Goal: Transaction & Acquisition: Book appointment/travel/reservation

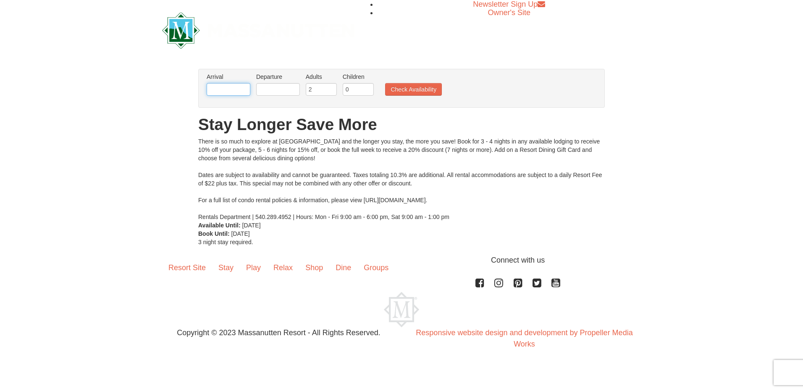
click at [224, 92] on input "text" at bounding box center [229, 89] width 44 height 13
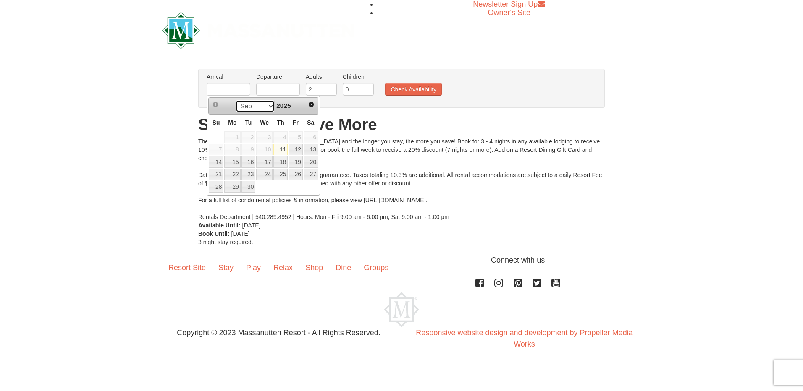
click at [270, 104] on select "Sep Oct Nov Dec" at bounding box center [255, 106] width 39 height 13
click at [229, 174] on link "22" at bounding box center [232, 175] width 16 height 12
type input "[DATE]"
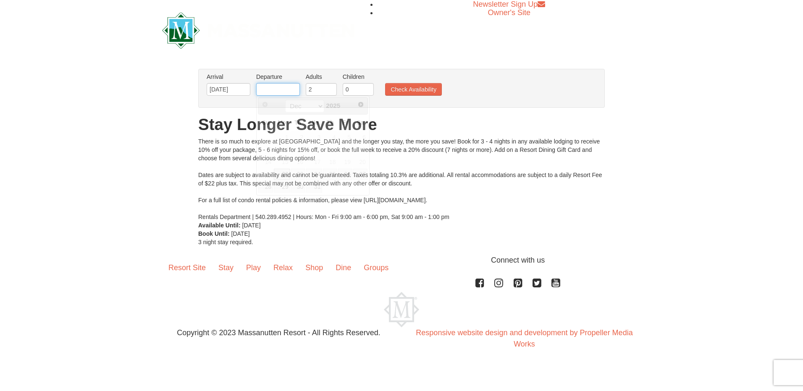
click at [284, 93] on input "text" at bounding box center [278, 89] width 44 height 13
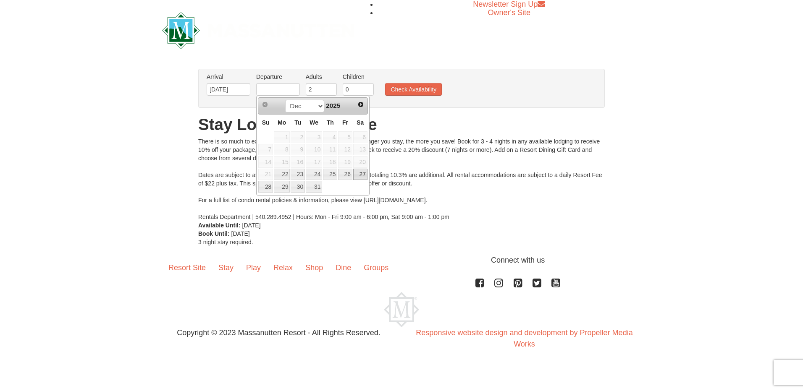
click at [360, 174] on link "27" at bounding box center [360, 175] width 14 height 12
type input "12/27/2025"
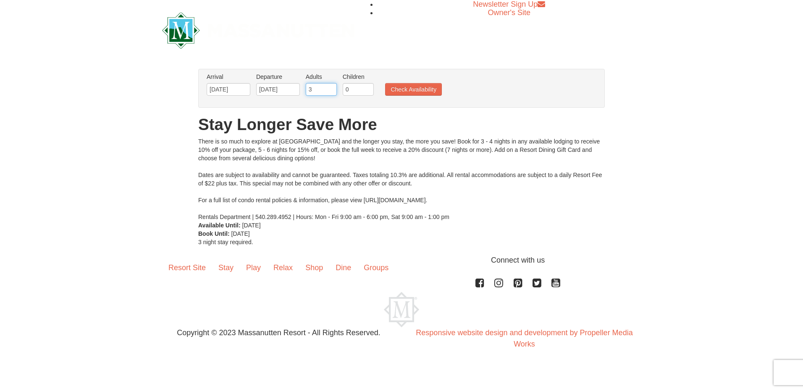
click at [330, 88] on input "3" at bounding box center [321, 89] width 31 height 13
click at [330, 88] on input "4" at bounding box center [321, 89] width 31 height 13
click at [330, 88] on input "5" at bounding box center [321, 89] width 31 height 13
click at [330, 88] on input "6" at bounding box center [321, 89] width 31 height 13
type input "7"
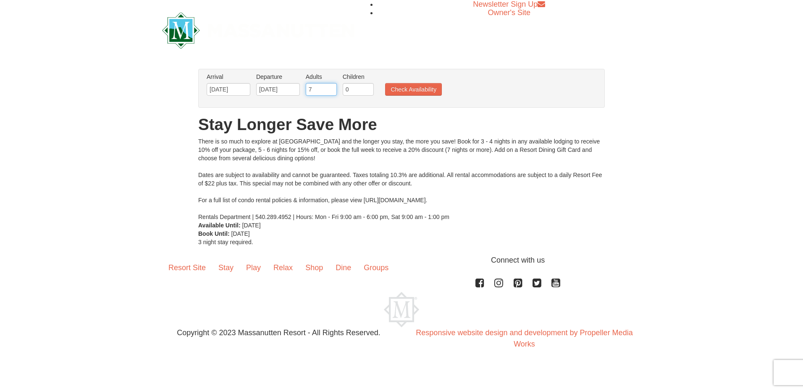
click at [330, 88] on input "7" at bounding box center [321, 89] width 31 height 13
click at [417, 89] on button "Check Availability" at bounding box center [413, 89] width 57 height 13
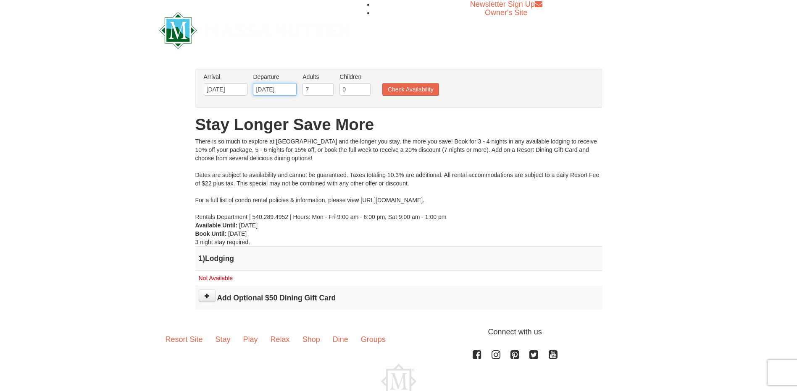
click at [286, 89] on input "12/27/2025" at bounding box center [275, 89] width 44 height 13
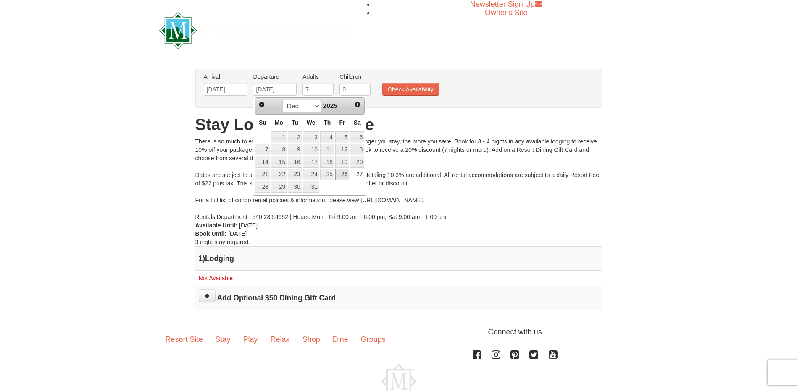
click at [344, 177] on link "26" at bounding box center [342, 175] width 14 height 12
type input "12/26/2025"
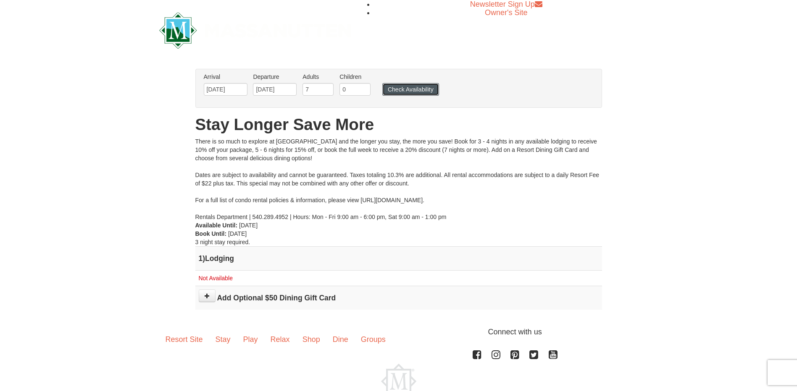
click at [421, 87] on button "Check Availability" at bounding box center [410, 89] width 57 height 13
click at [291, 92] on input "12/26/2025" at bounding box center [275, 89] width 44 height 13
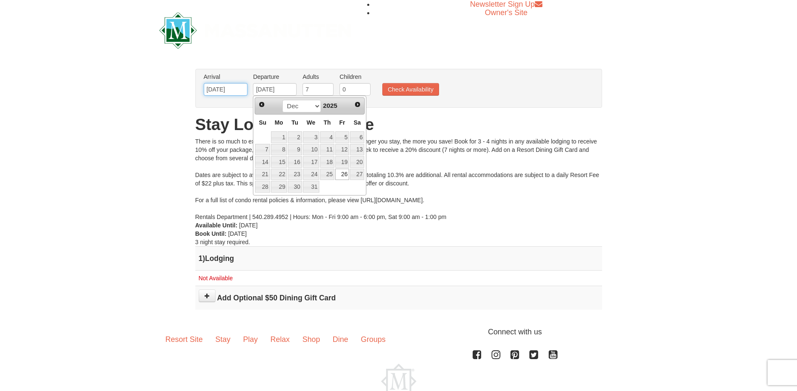
click at [228, 90] on input "[DATE]" at bounding box center [226, 89] width 44 height 13
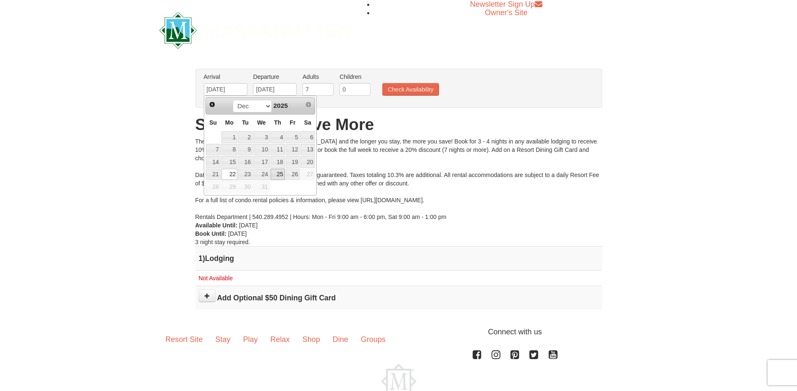
click at [281, 175] on link "25" at bounding box center [277, 175] width 14 height 12
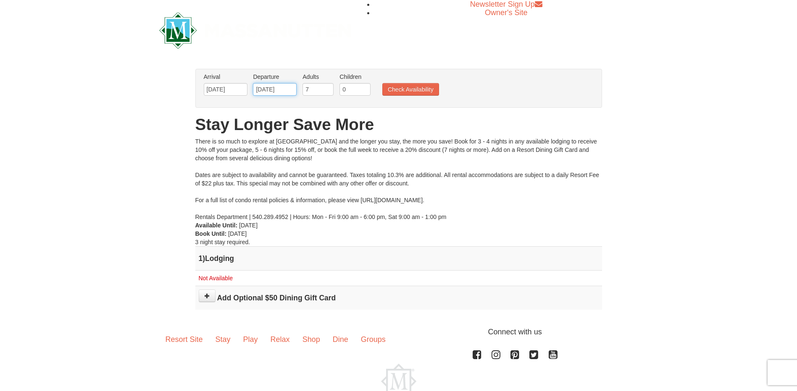
click at [283, 91] on input "12/26/2025" at bounding box center [275, 89] width 44 height 13
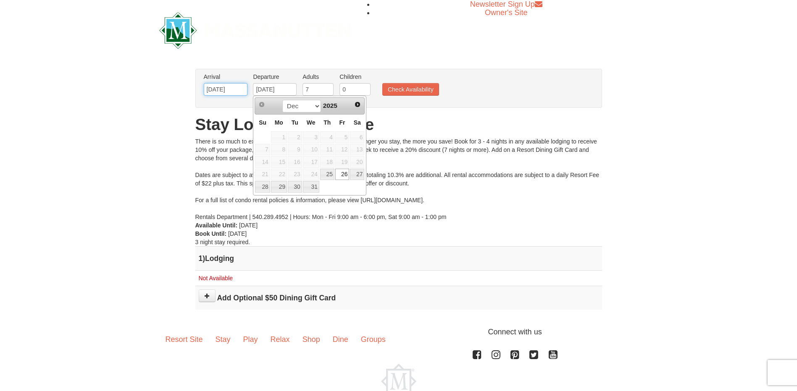
click at [224, 92] on input "[DATE]" at bounding box center [226, 89] width 44 height 13
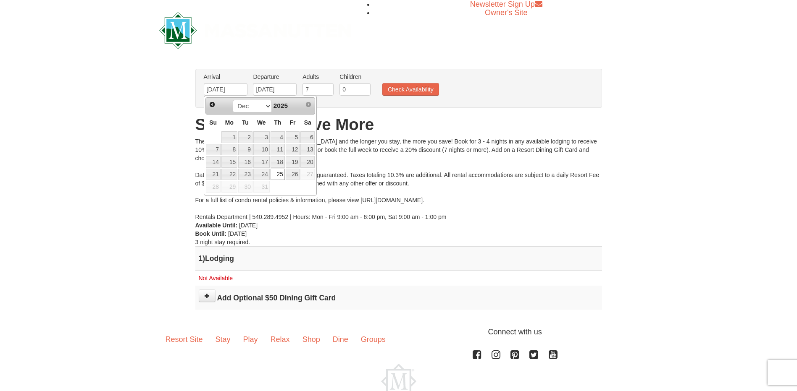
click at [231, 185] on span "29" at bounding box center [229, 187] width 16 height 12
click at [231, 189] on span "29" at bounding box center [229, 187] width 16 height 12
click at [233, 174] on link "22" at bounding box center [229, 175] width 16 height 12
type input "[DATE]"
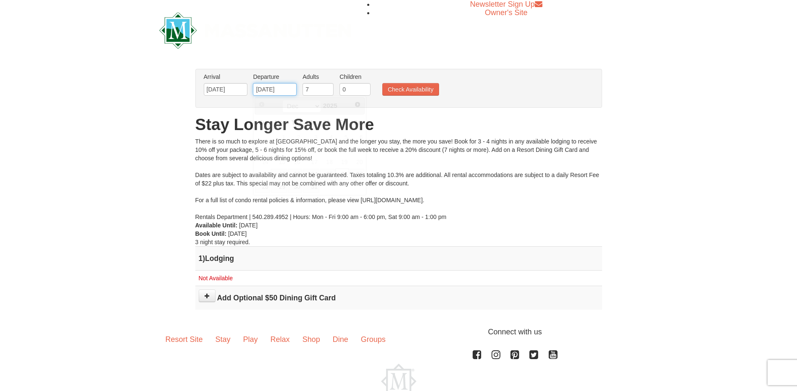
click at [283, 95] on input "12/26/2025" at bounding box center [275, 89] width 44 height 13
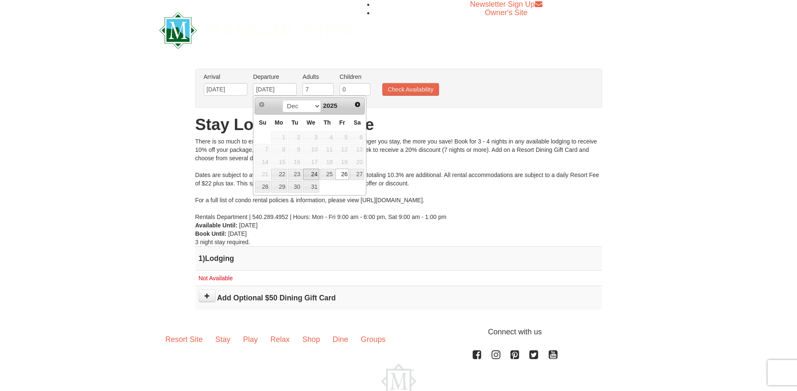
click at [314, 173] on link "24" at bounding box center [311, 175] width 16 height 12
type input "12/24/2025"
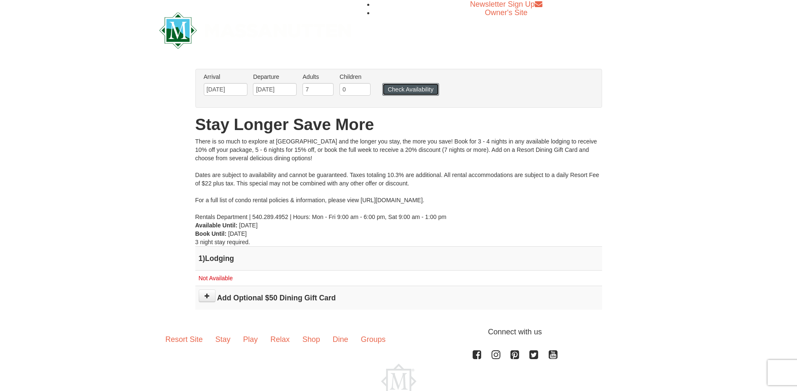
click at [392, 90] on button "Check Availability" at bounding box center [410, 89] width 57 height 13
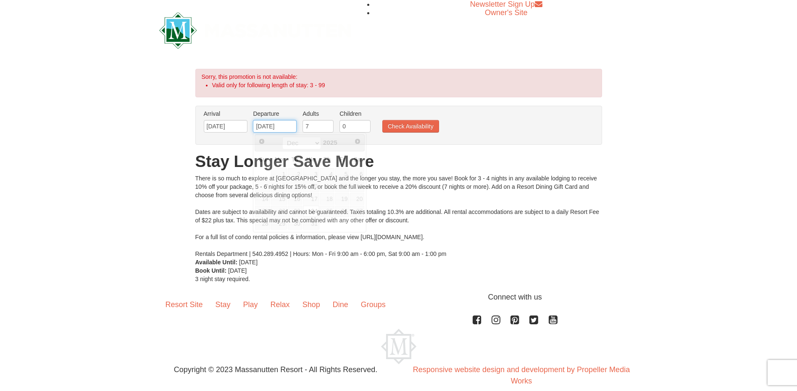
click at [280, 128] on input "[DATE]" at bounding box center [275, 126] width 44 height 13
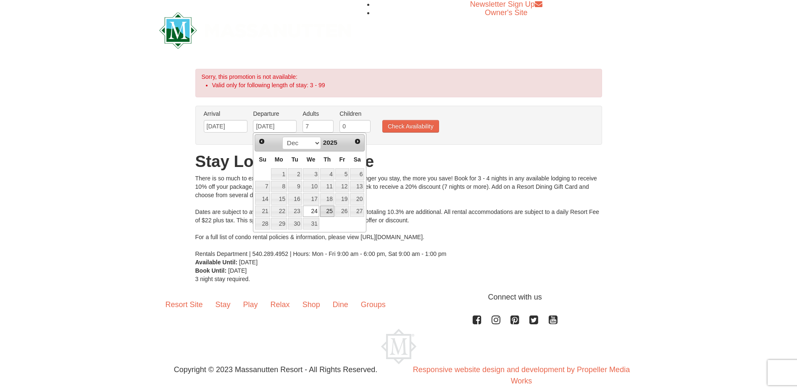
click at [328, 210] on link "25" at bounding box center [327, 212] width 14 height 12
type input "[DATE]"
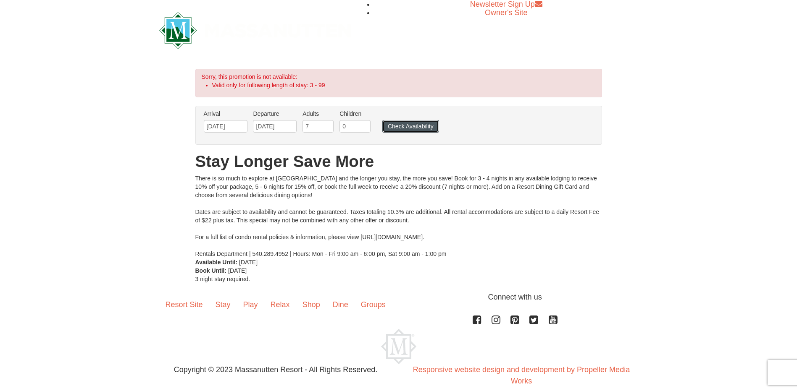
click at [400, 127] on button "Check Availability" at bounding box center [410, 126] width 57 height 13
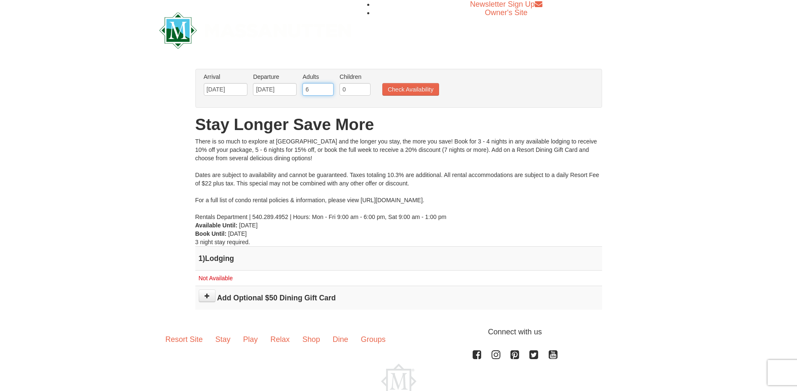
click at [326, 92] on input "6" at bounding box center [317, 89] width 31 height 13
type input "5"
click at [326, 92] on input "5" at bounding box center [317, 89] width 31 height 13
click at [424, 89] on button "Check Availability" at bounding box center [410, 89] width 57 height 13
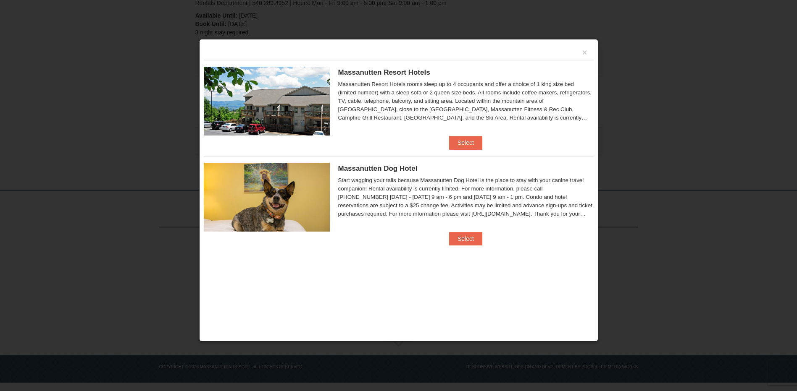
scroll to position [194, 0]
click at [584, 53] on button "×" at bounding box center [584, 52] width 5 height 8
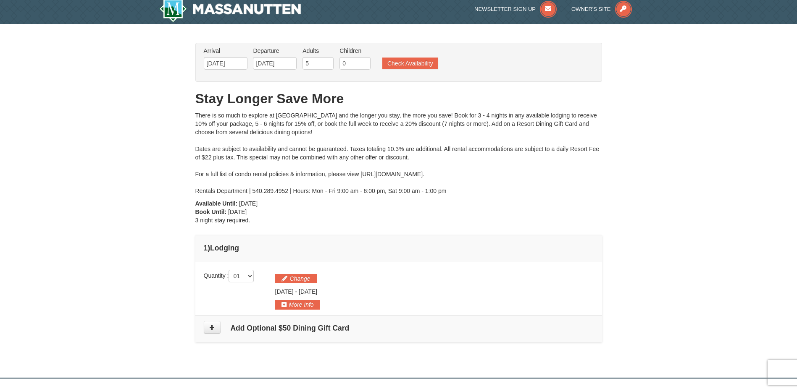
scroll to position [0, 0]
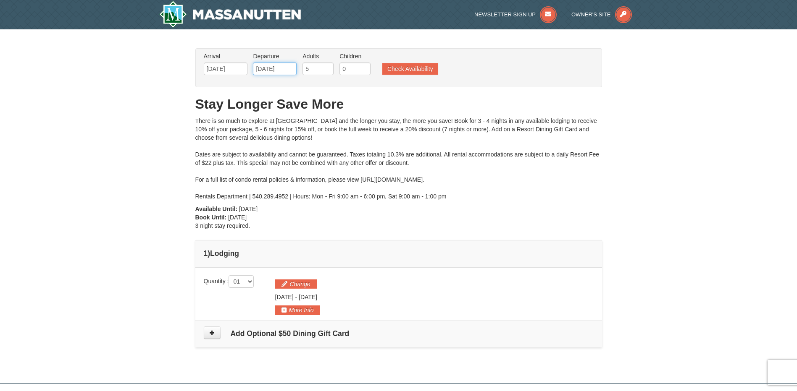
click at [283, 71] on input "[DATE]" at bounding box center [275, 69] width 44 height 13
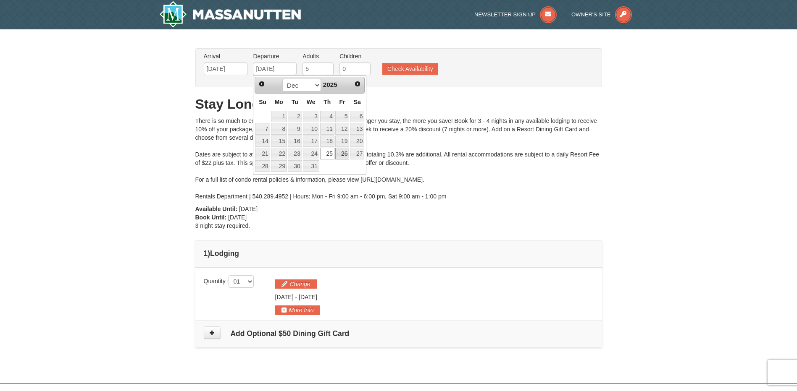
click at [342, 153] on link "26" at bounding box center [342, 154] width 14 height 12
type input "[DATE]"
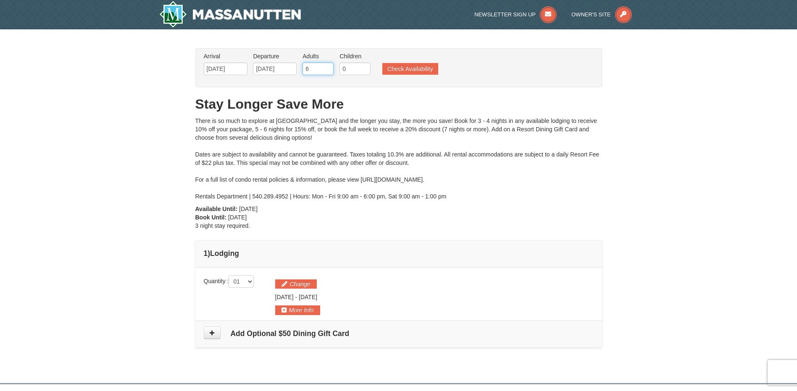
click at [328, 68] on input "6" at bounding box center [317, 69] width 31 height 13
click at [328, 70] on input "5" at bounding box center [317, 69] width 31 height 13
click at [328, 70] on input "4" at bounding box center [317, 69] width 31 height 13
click at [328, 70] on input "3" at bounding box center [317, 69] width 31 height 13
type input "2"
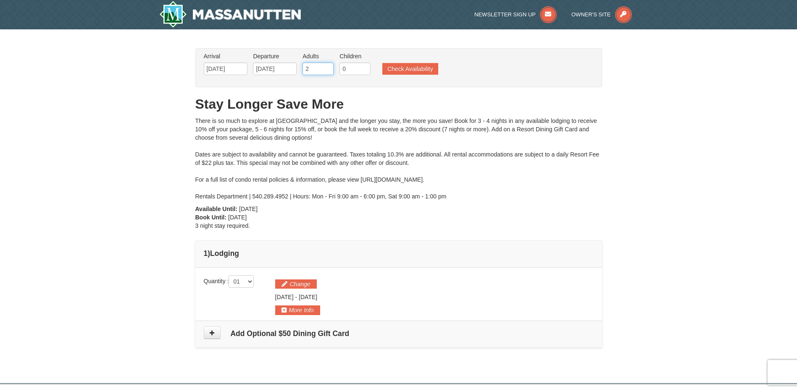
click at [328, 70] on input "2" at bounding box center [317, 69] width 31 height 13
click at [403, 68] on button "Check Availability" at bounding box center [410, 69] width 56 height 12
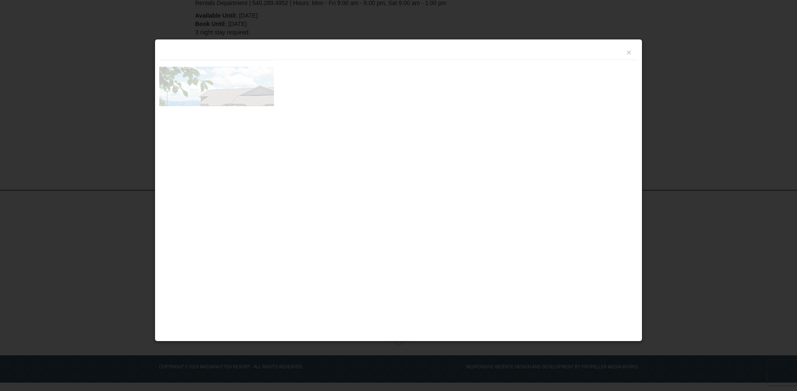
scroll to position [194, 0]
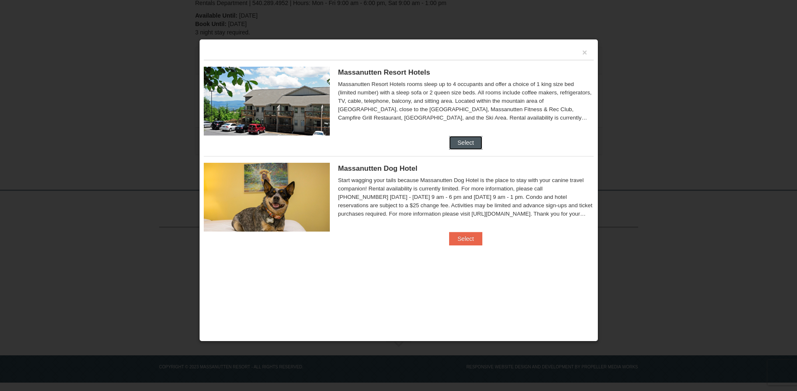
click at [462, 141] on button "Select" at bounding box center [465, 142] width 33 height 13
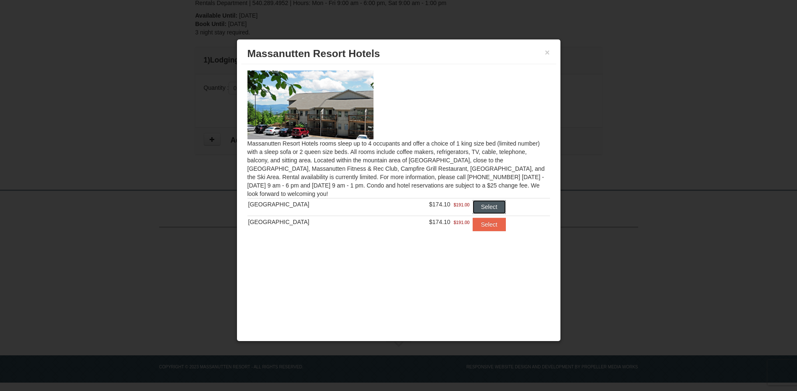
click at [490, 205] on button "Select" at bounding box center [488, 206] width 33 height 13
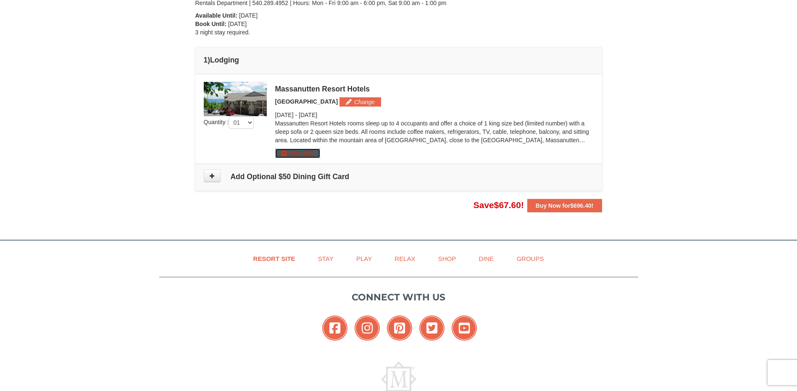
click at [283, 153] on button "More Info" at bounding box center [297, 153] width 45 height 9
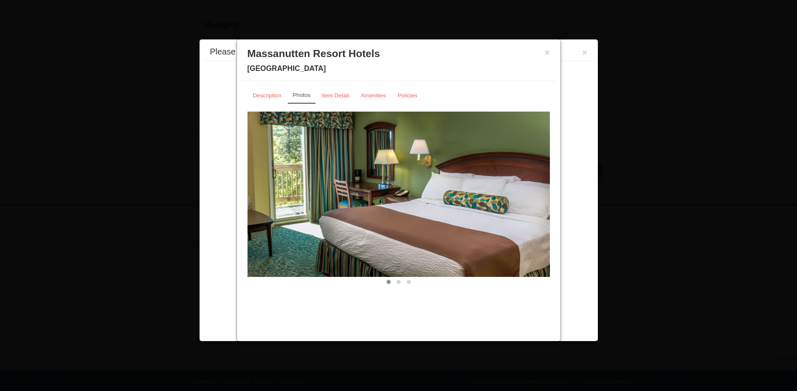
scroll to position [244, 0]
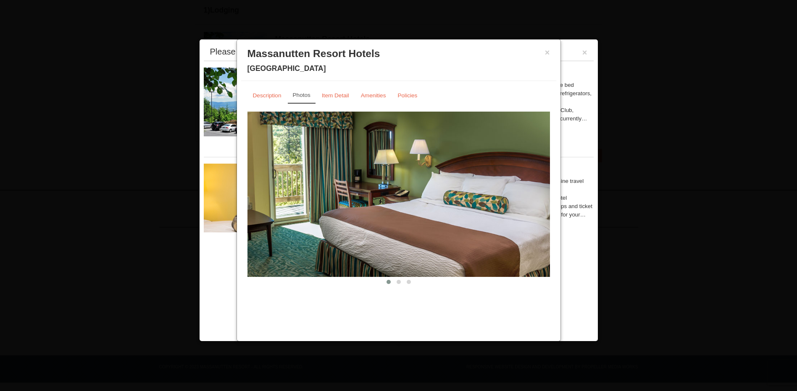
click at [477, 203] on img at bounding box center [398, 194] width 302 height 165
click at [398, 281] on span at bounding box center [398, 282] width 4 height 4
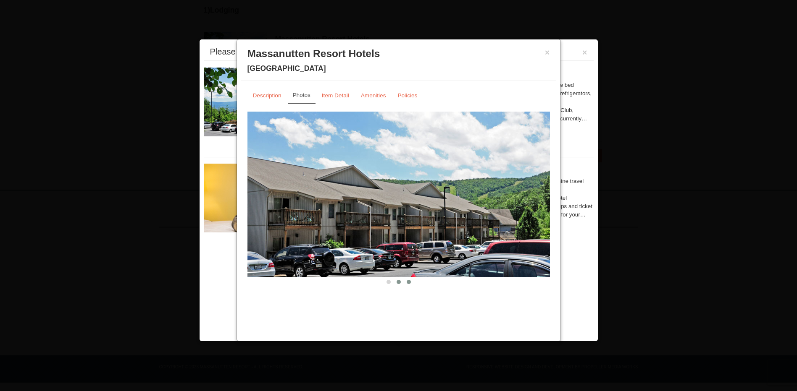
click at [408, 283] on span at bounding box center [408, 282] width 4 height 4
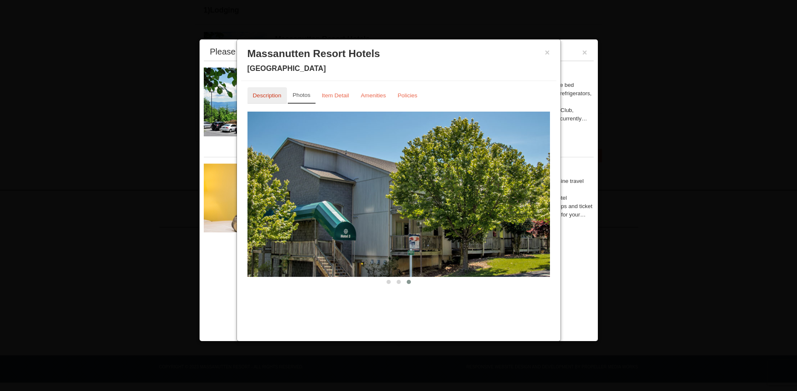
click at [265, 93] on small "Description" at bounding box center [267, 95] width 29 height 6
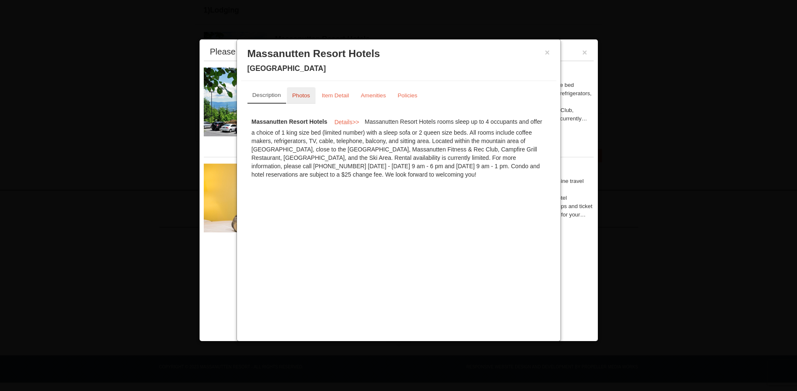
click at [301, 95] on small "Photos" at bounding box center [301, 95] width 18 height 6
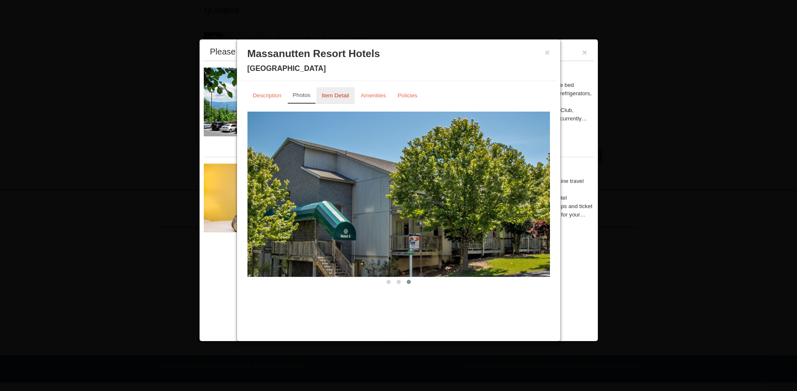
click at [327, 96] on small "Item Detail" at bounding box center [335, 95] width 27 height 6
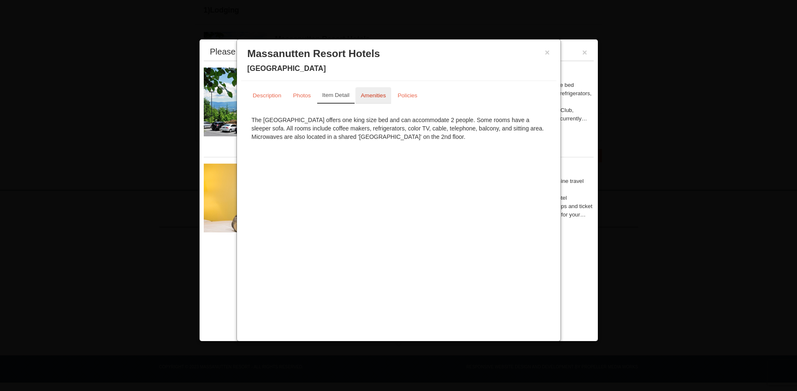
click at [370, 96] on small "Amenities" at bounding box center [373, 95] width 25 height 6
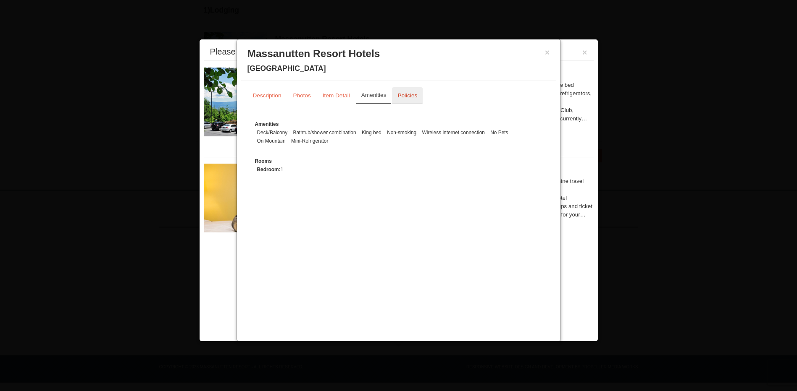
click at [412, 97] on small "Policies" at bounding box center [407, 95] width 20 height 6
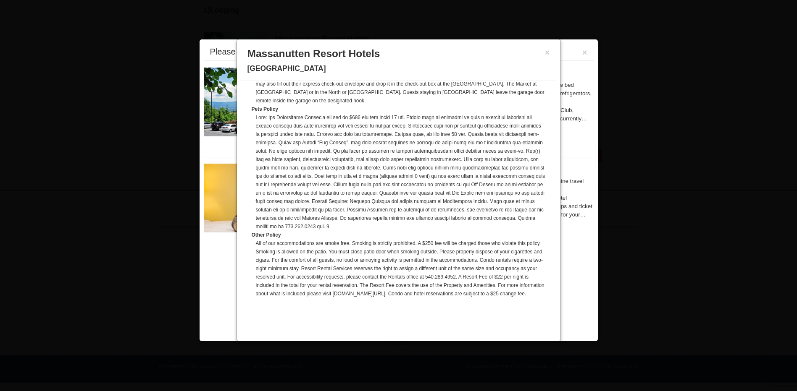
scroll to position [196, 0]
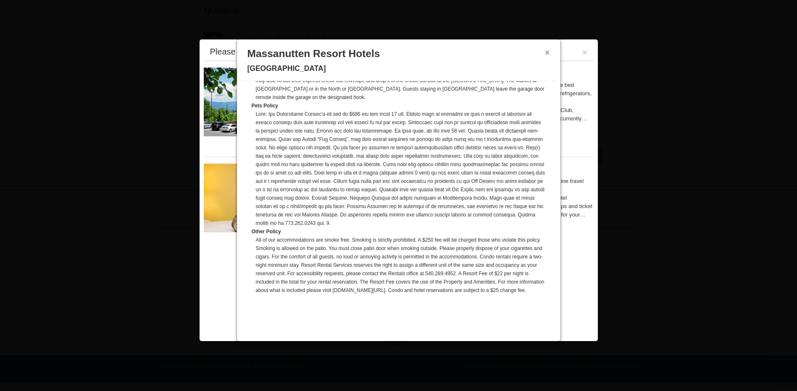
click at [547, 53] on button "×" at bounding box center [547, 52] width 5 height 8
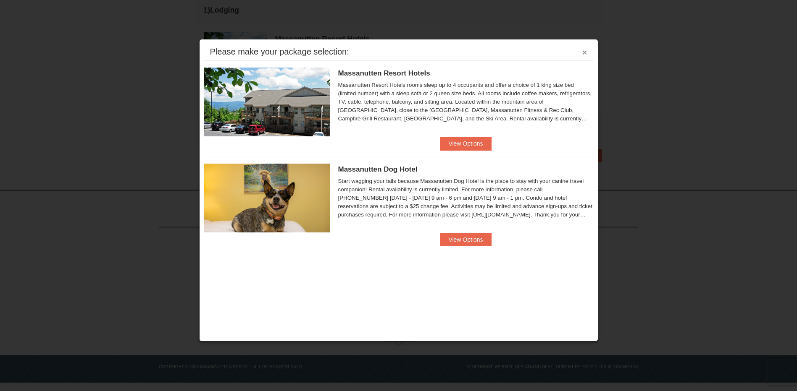
click at [586, 52] on button "×" at bounding box center [584, 52] width 5 height 8
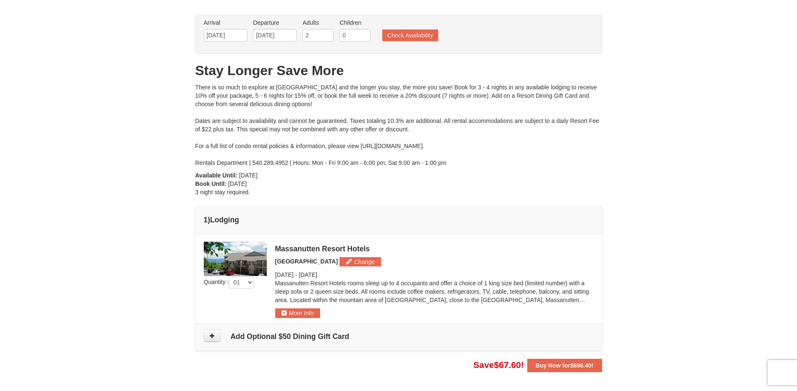
scroll to position [0, 0]
